Goal: Transaction & Acquisition: Purchase product/service

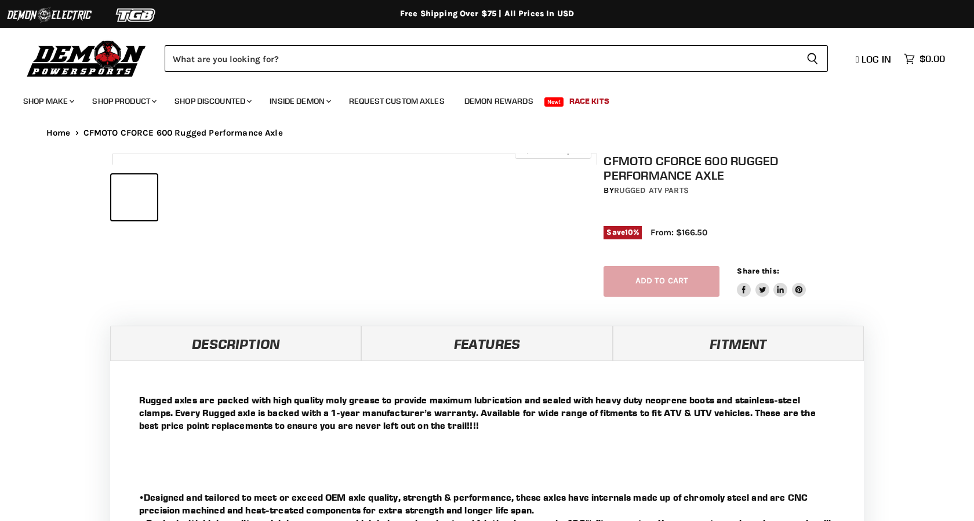
select select "******"
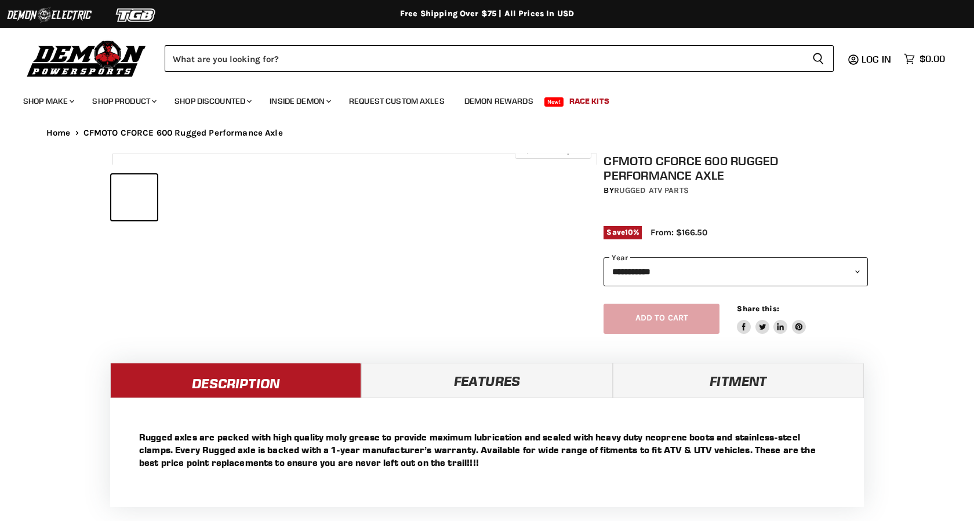
select select "******"
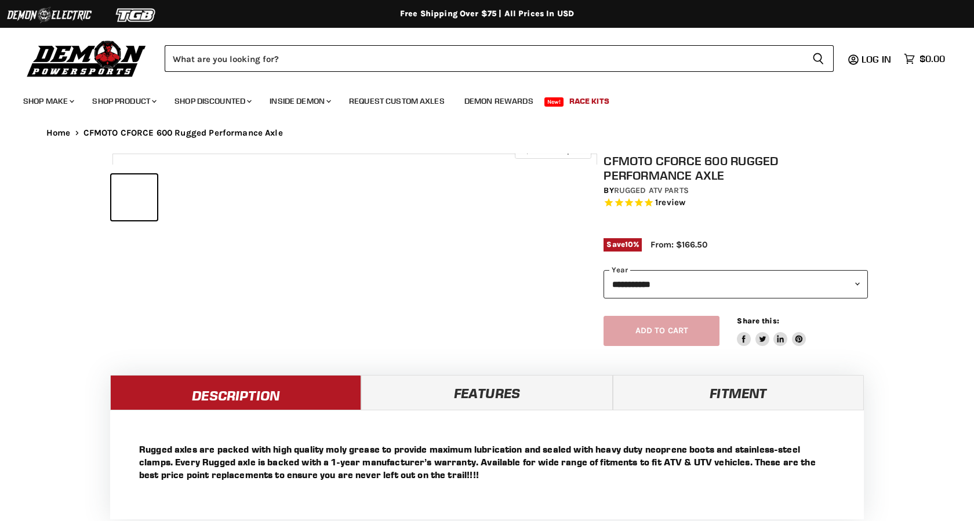
select select "******"
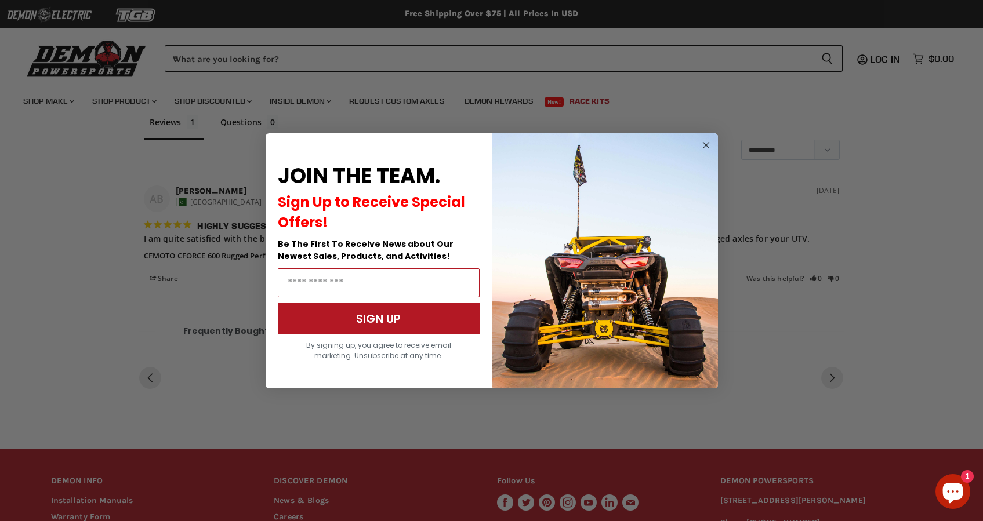
scroll to position [687, 0]
